Goal: Download file/media

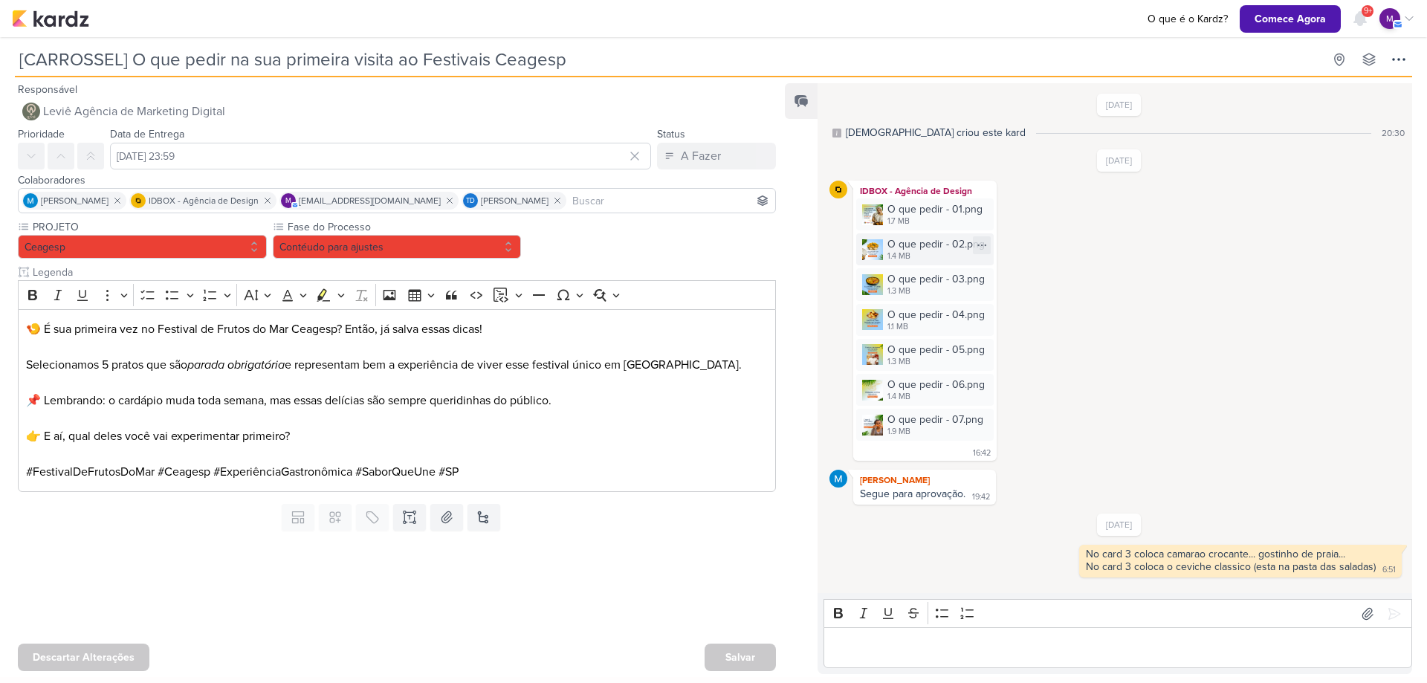
click at [907, 245] on div "O que pedir - 02.png" at bounding box center [935, 244] width 97 height 16
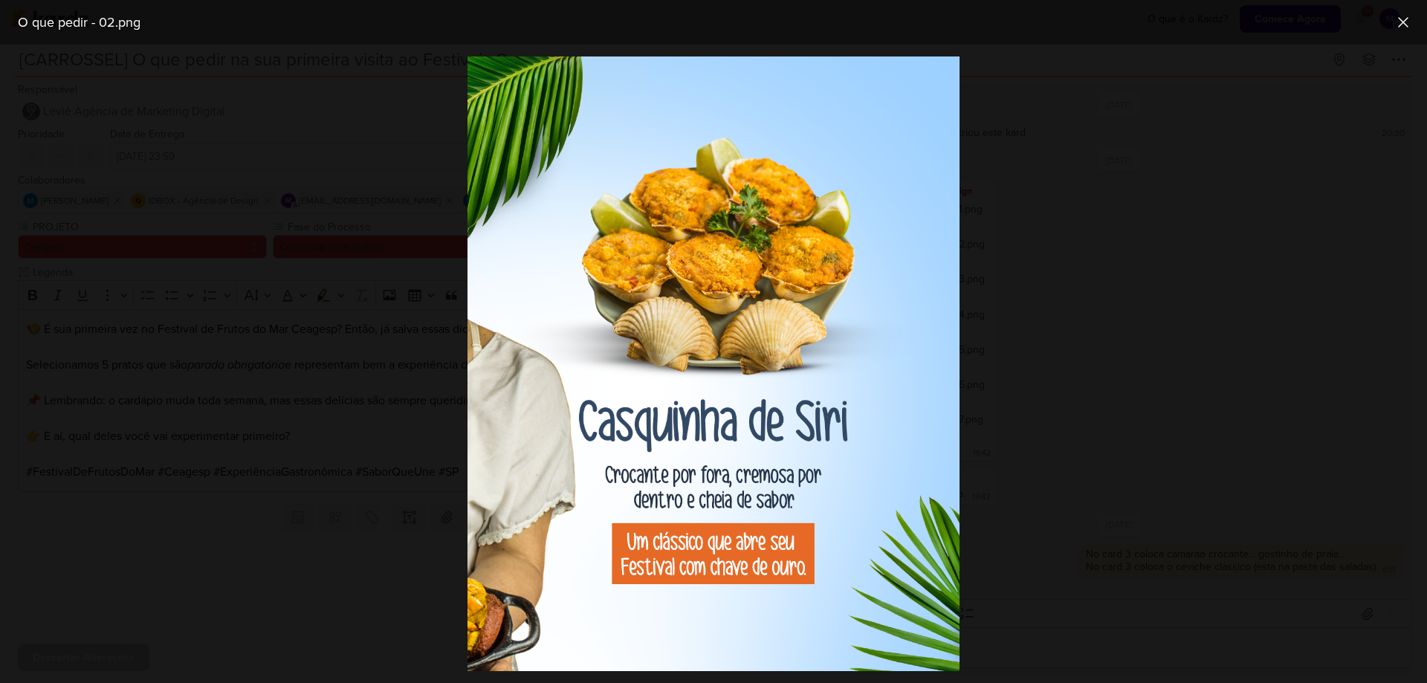
click at [1256, 339] on div at bounding box center [713, 364] width 1427 height 638
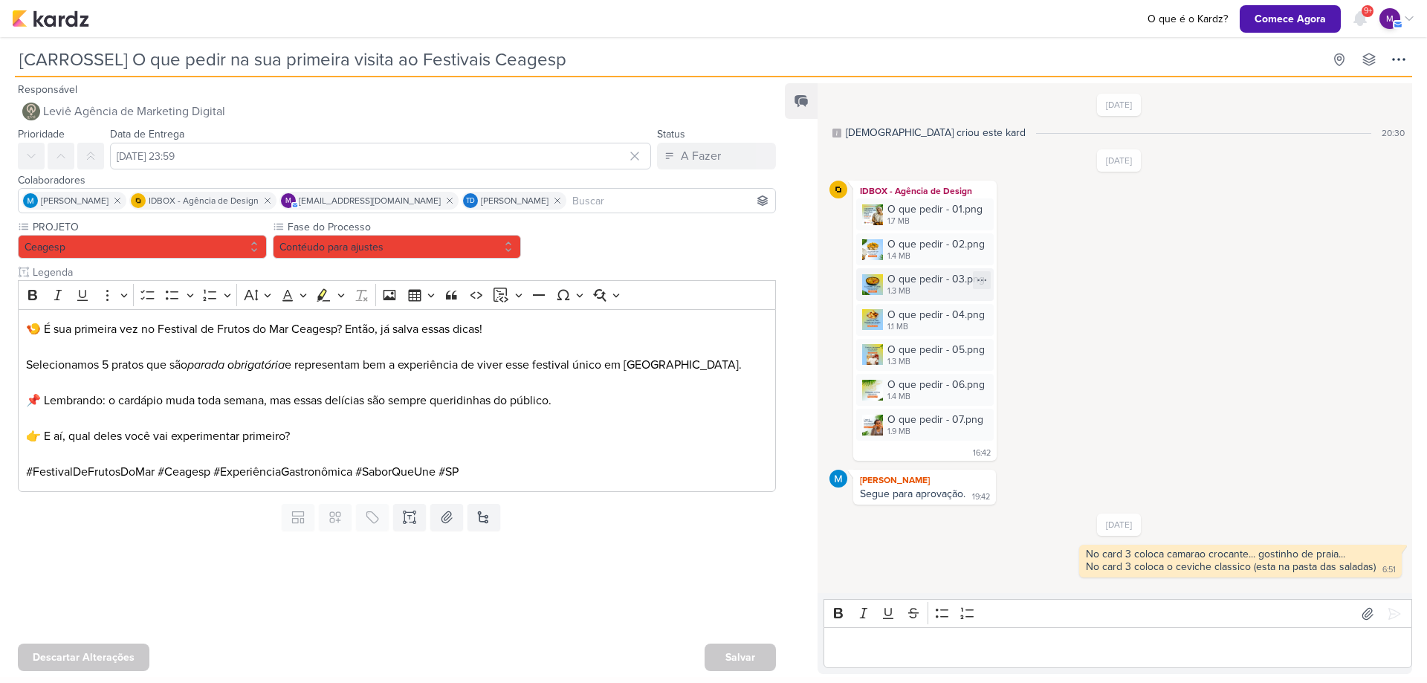
click at [928, 281] on div "O que pedir - 03.png" at bounding box center [935, 279] width 97 height 16
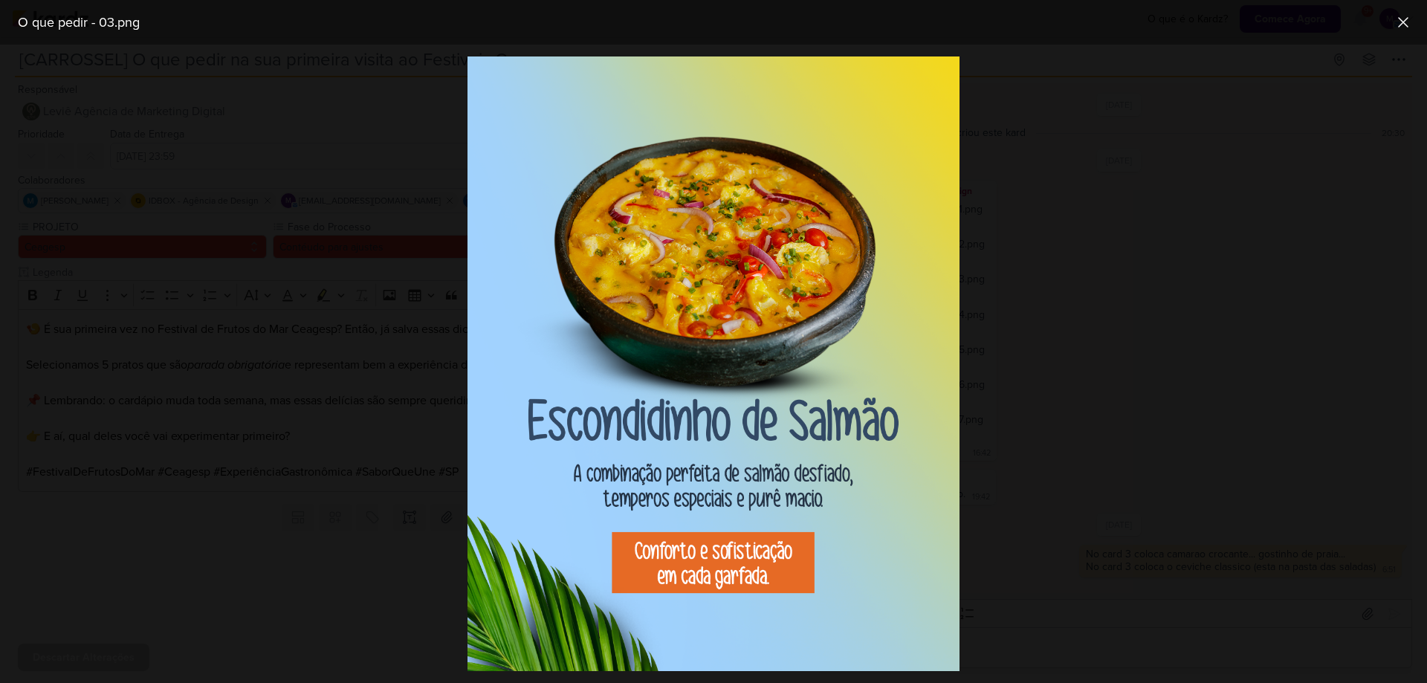
click at [1211, 352] on div at bounding box center [713, 364] width 1427 height 638
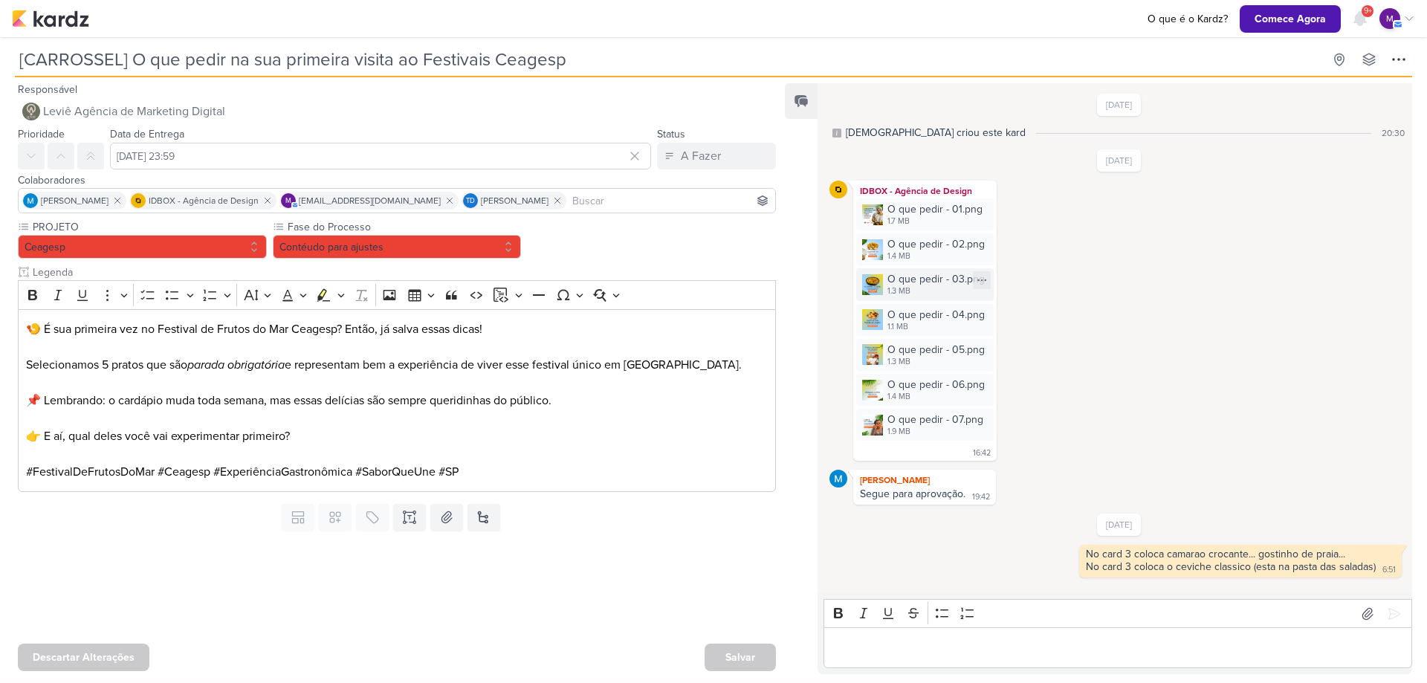
click at [910, 278] on div "O que pedir - 03.png" at bounding box center [935, 279] width 97 height 16
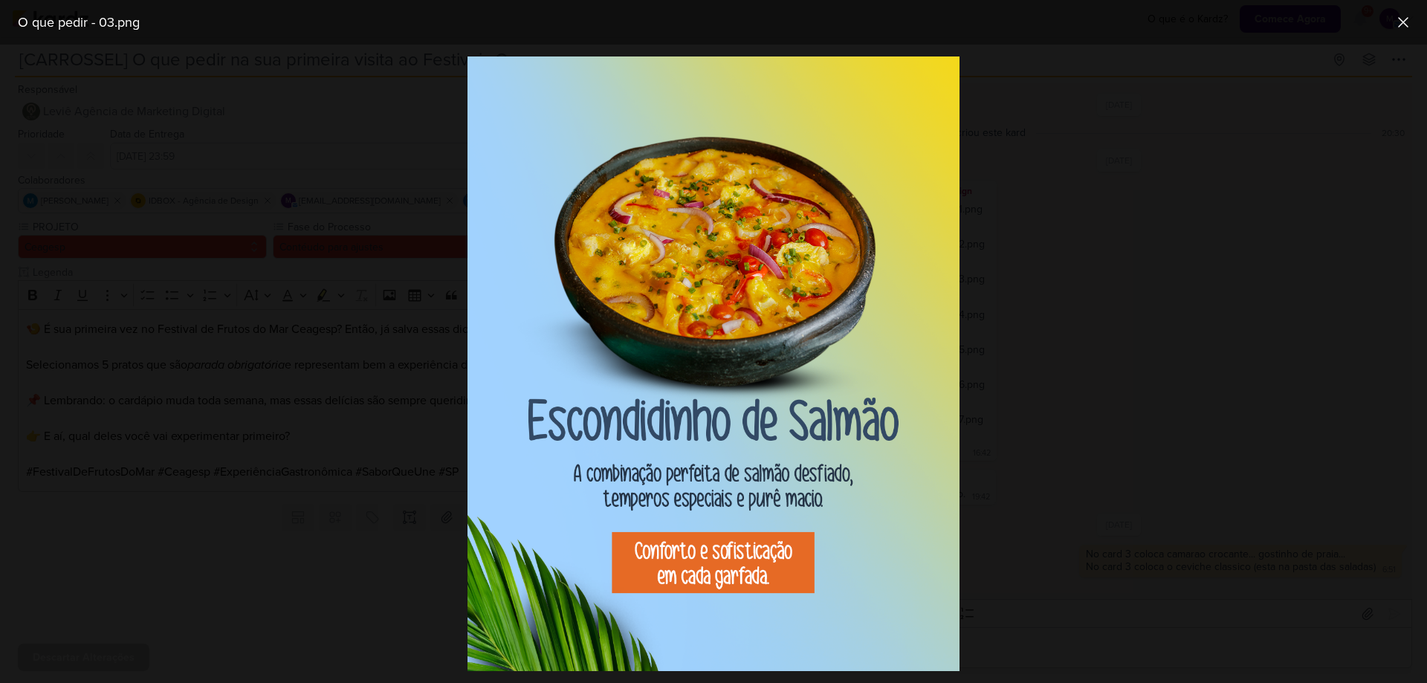
click at [1035, 305] on div at bounding box center [713, 364] width 1427 height 638
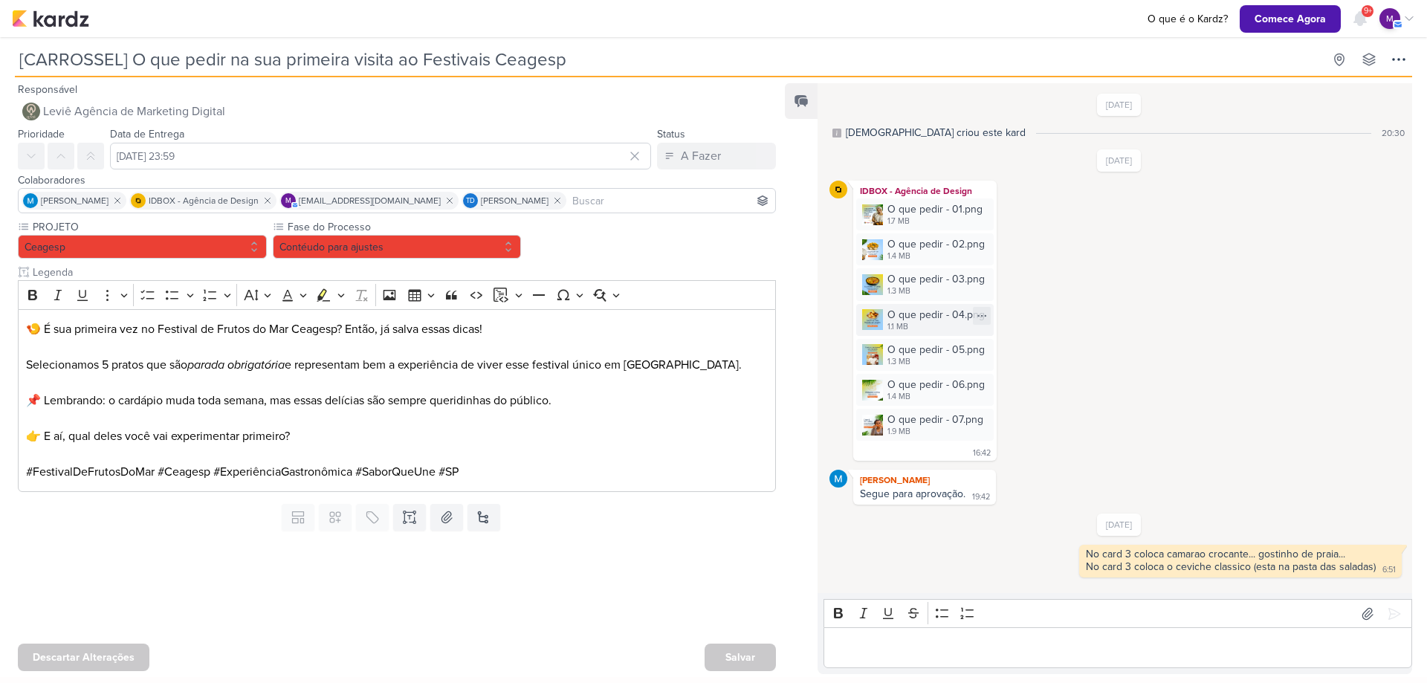
click at [926, 316] on div "O que pedir - 04.png" at bounding box center [935, 315] width 97 height 16
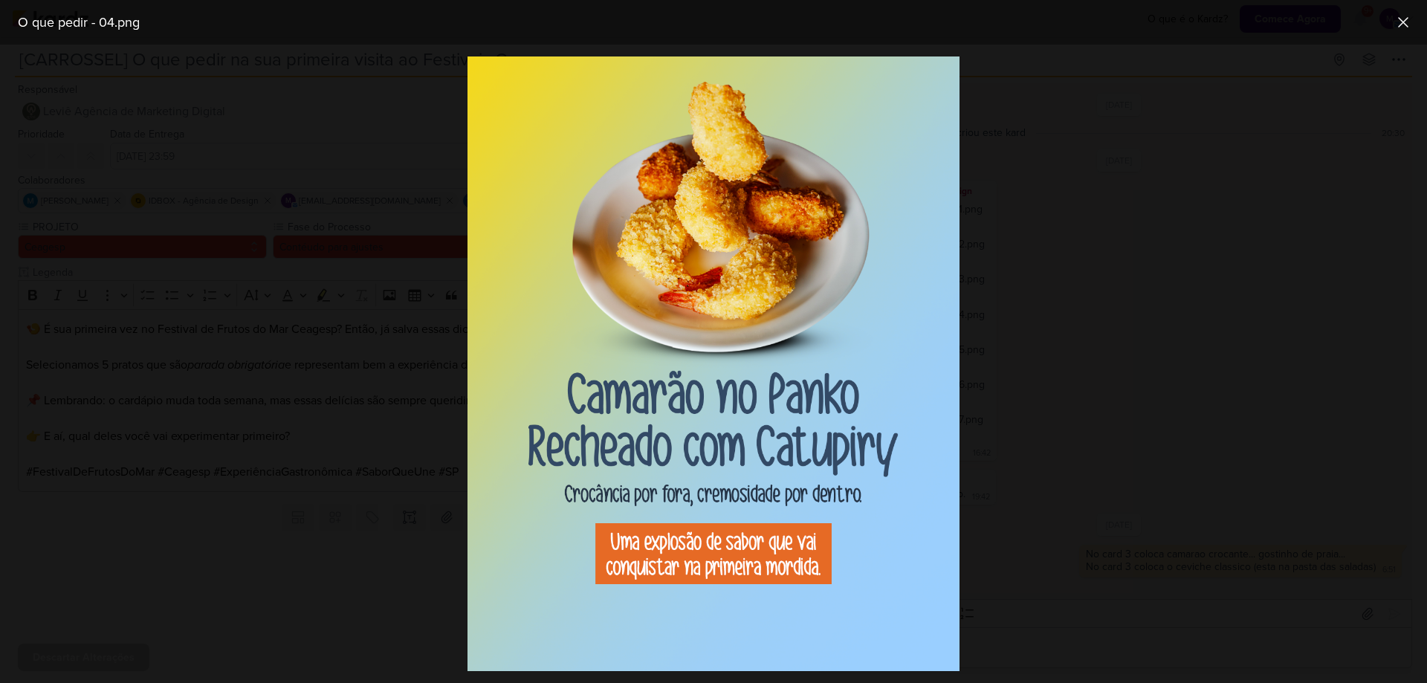
click at [1115, 321] on div at bounding box center [713, 364] width 1427 height 638
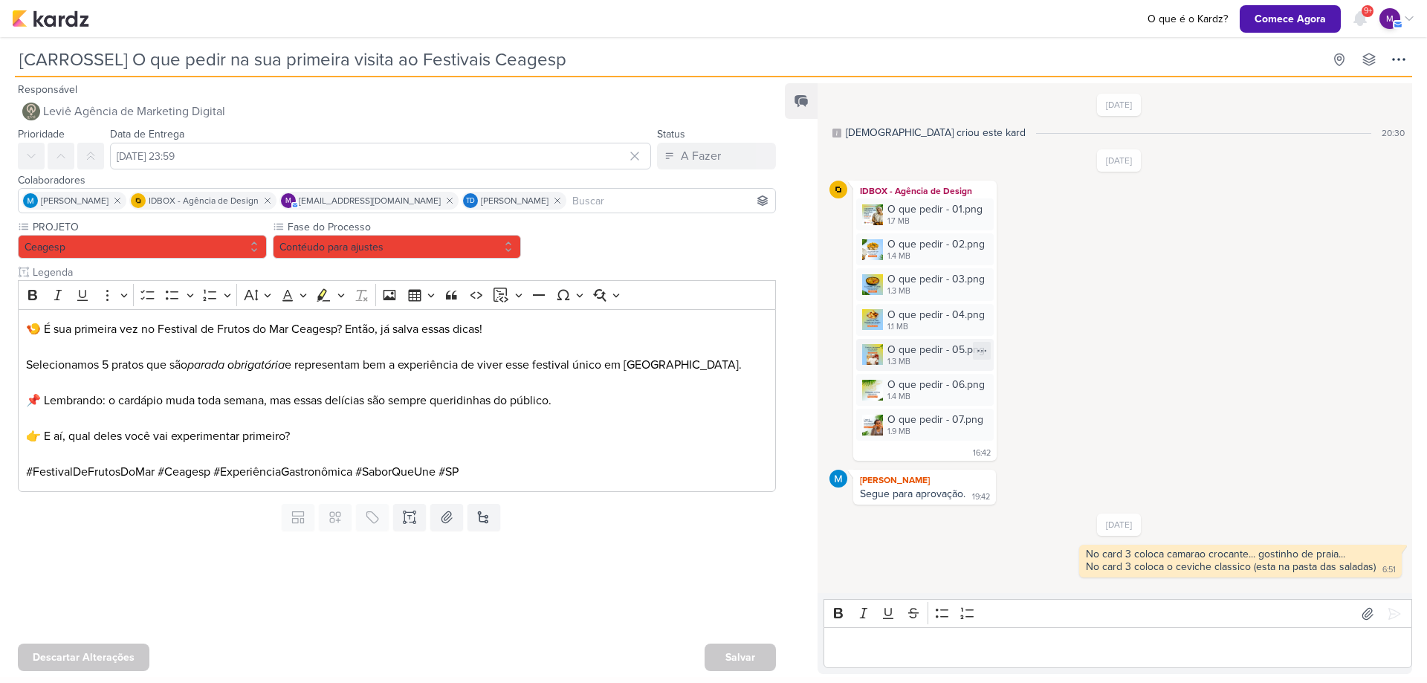
click at [929, 343] on div "O que pedir - 05.png" at bounding box center [935, 350] width 97 height 16
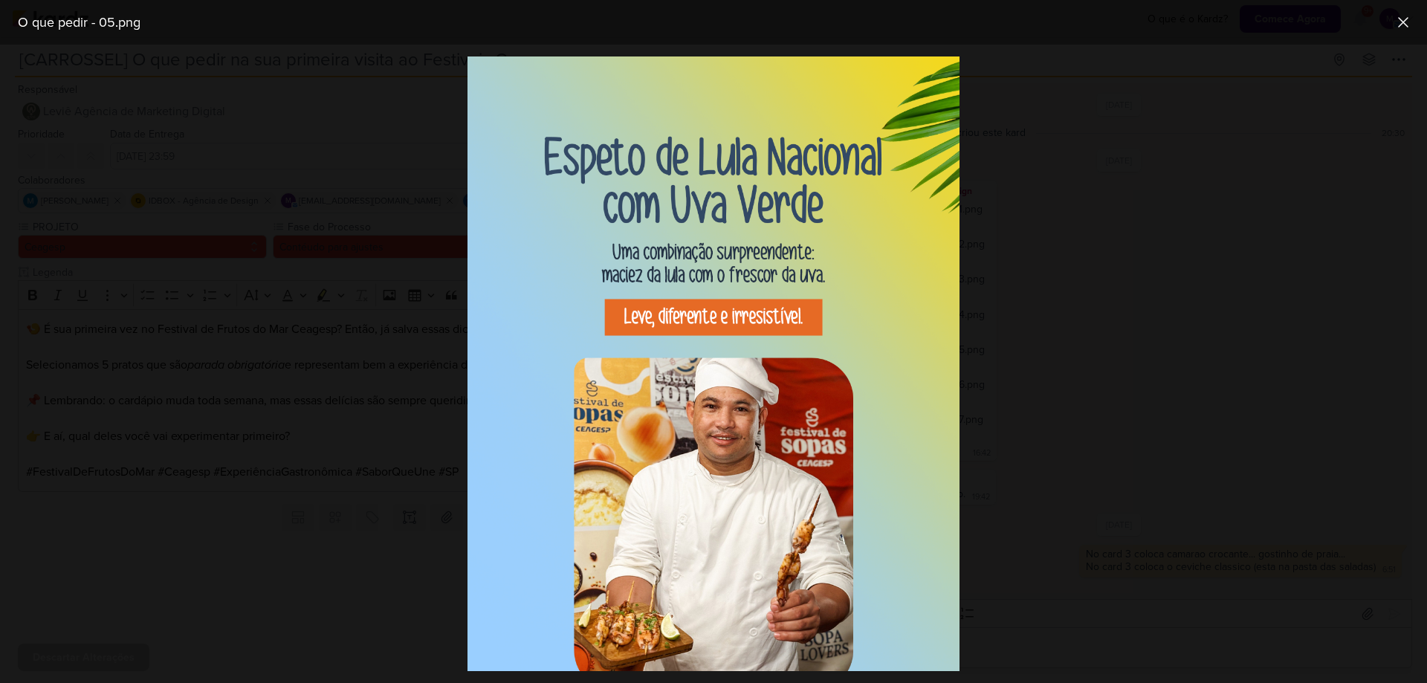
click at [1064, 352] on div at bounding box center [713, 364] width 1427 height 638
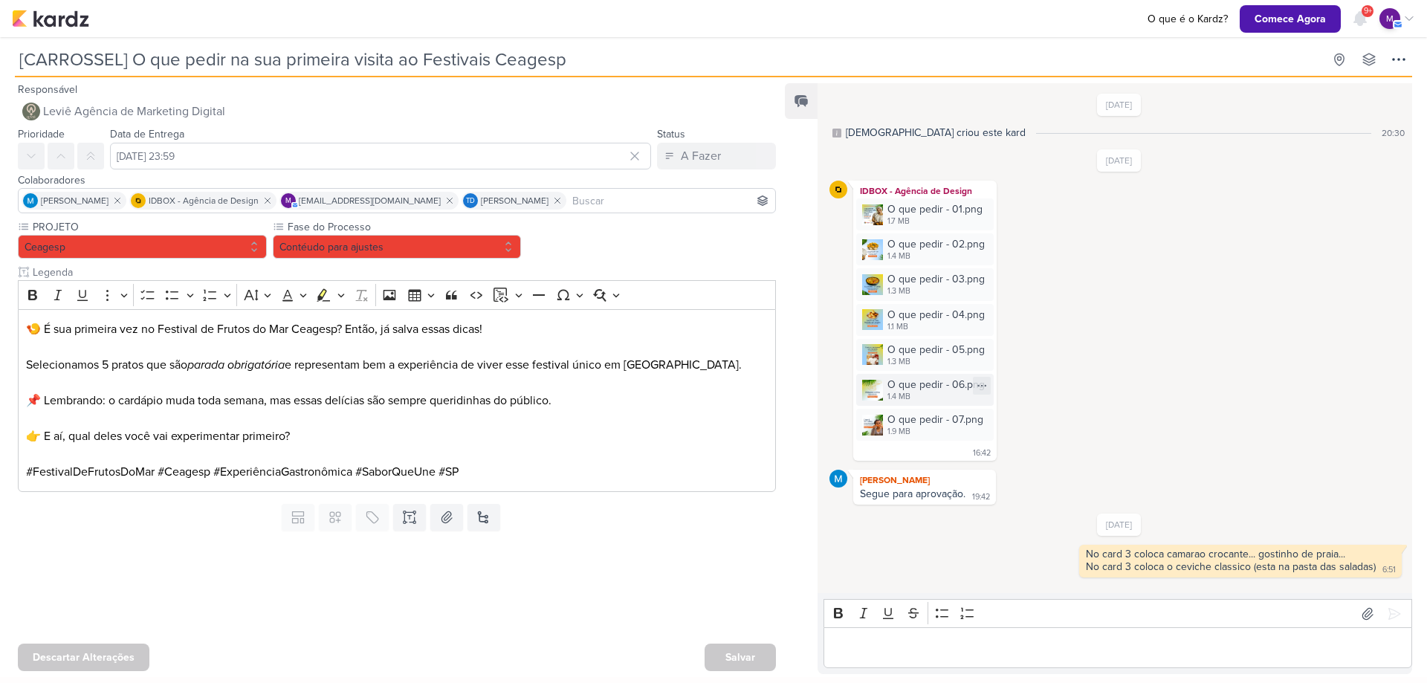
click at [915, 385] on div "O que pedir - 06.png" at bounding box center [935, 385] width 97 height 16
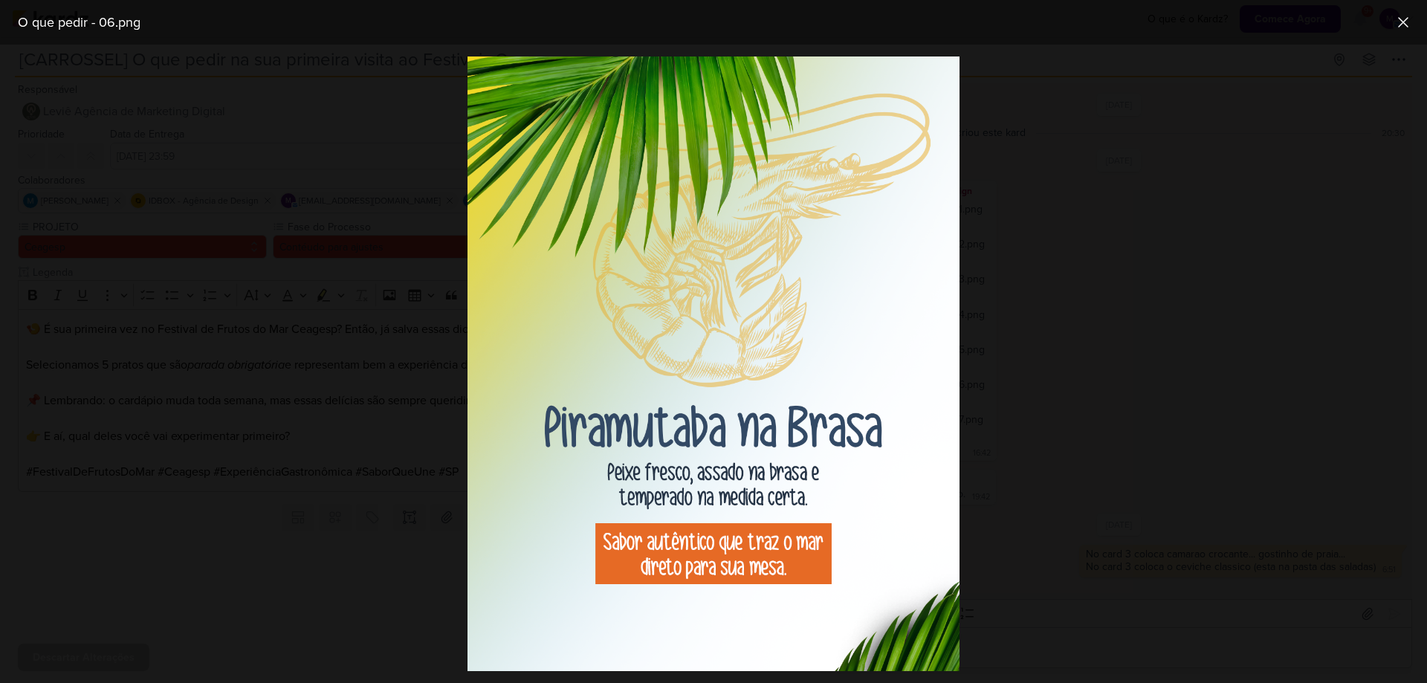
drag, startPoint x: 1191, startPoint y: 435, endPoint x: 1214, endPoint y: 436, distance: 23.1
click at [1191, 434] on div at bounding box center [713, 364] width 1427 height 638
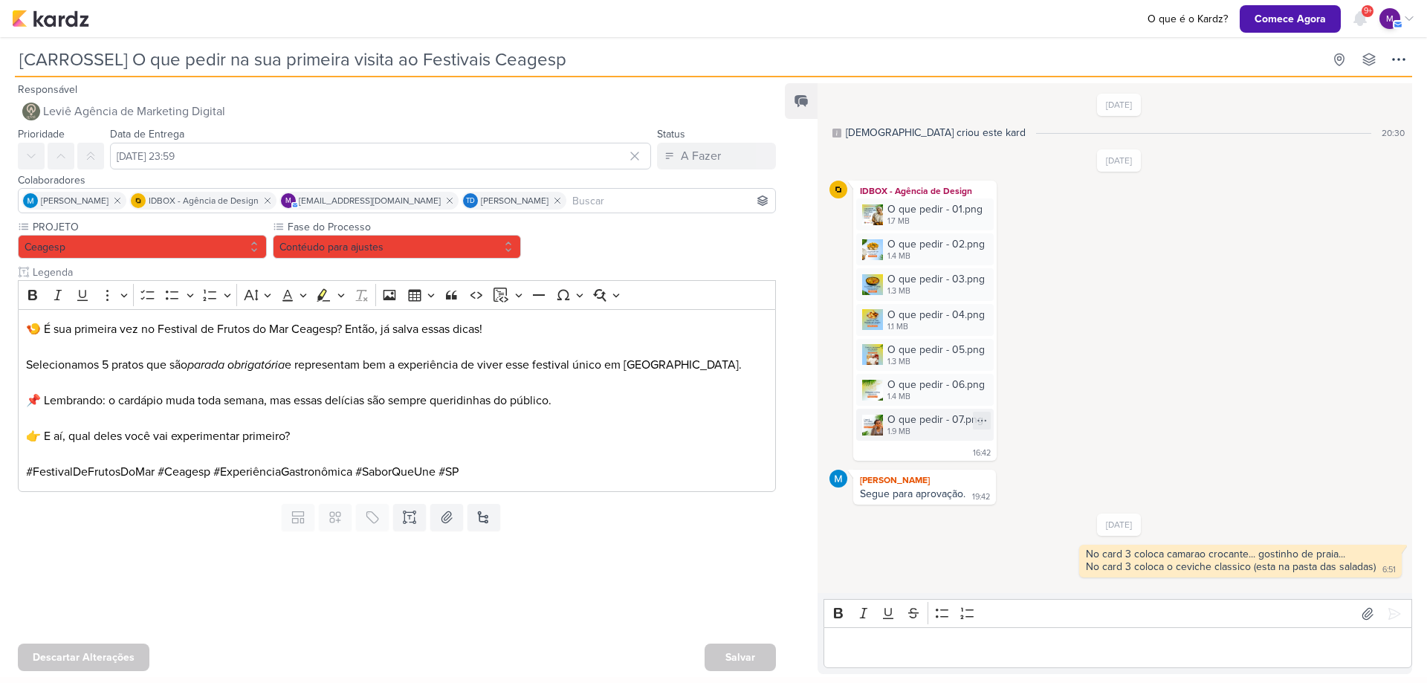
click at [897, 434] on div "1.9 MB" at bounding box center [935, 432] width 96 height 12
click at [913, 326] on div "1.1 MB" at bounding box center [935, 327] width 97 height 12
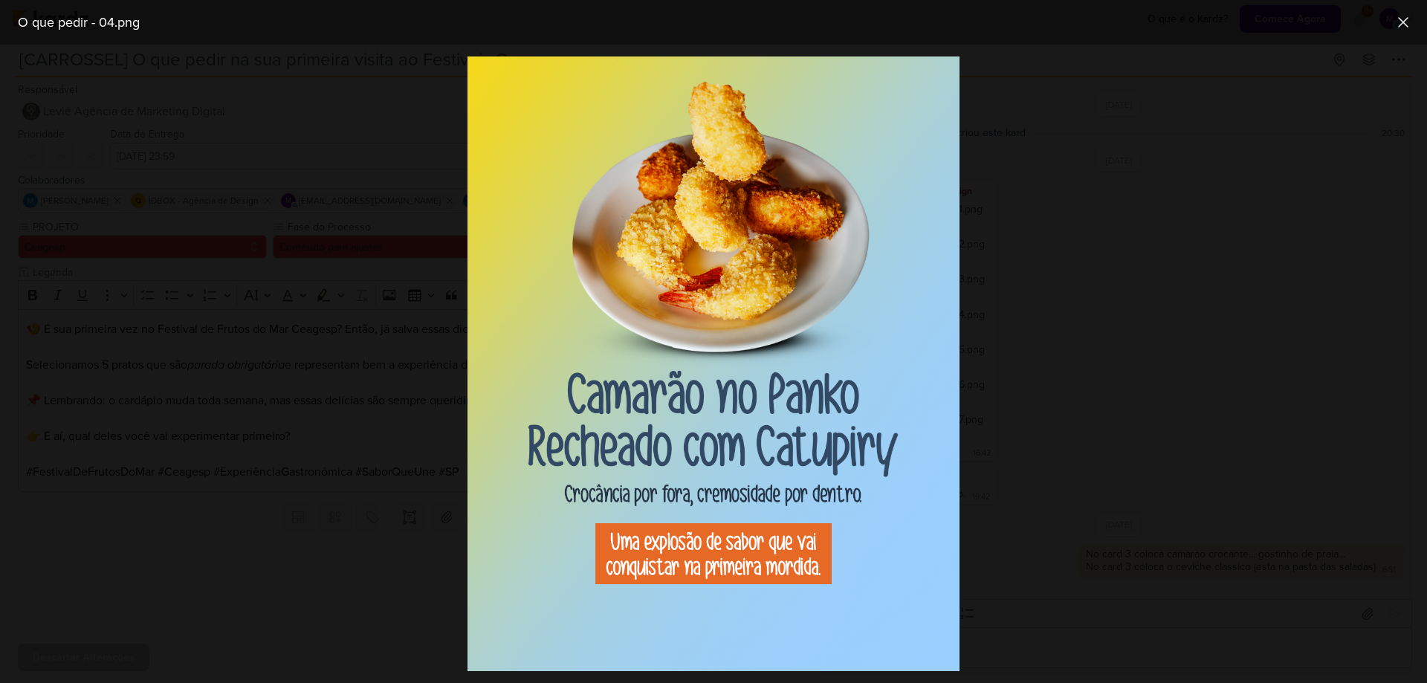
click at [1247, 414] on div at bounding box center [713, 364] width 1427 height 638
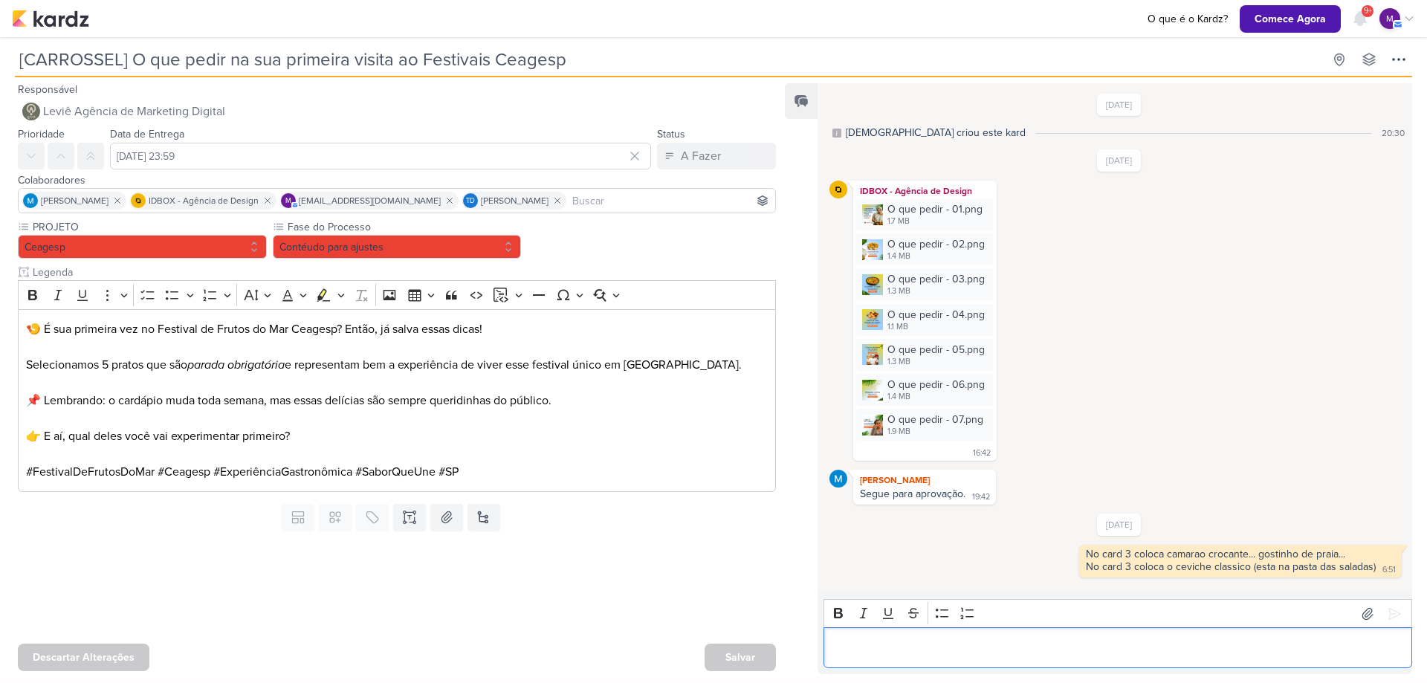
click at [1048, 641] on p "Editor editing area: main" at bounding box center [1118, 648] width 573 height 18
click at [1101, 647] on p "Editor editing area: main" at bounding box center [1118, 648] width 573 height 18
drag, startPoint x: 942, startPoint y: 624, endPoint x: 943, endPoint y: 635, distance: 11.2
click at [942, 627] on div "Bold Italic Underline Strikethrough Bulleted List Numbered List" at bounding box center [1117, 614] width 581 height 28
